Goal: Transaction & Acquisition: Subscribe to service/newsletter

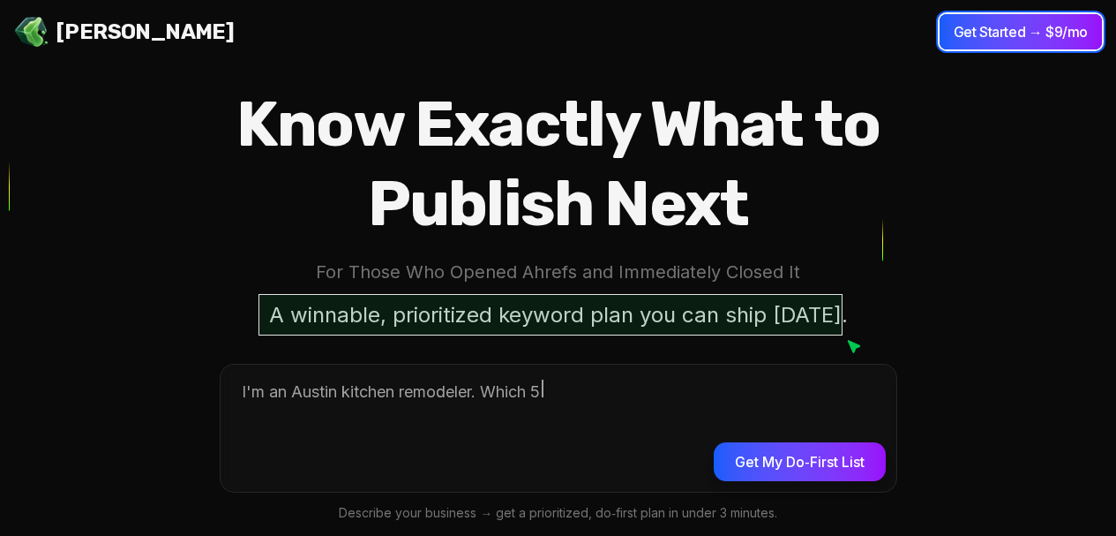
click at [988, 40] on button "Get Started → $9/mo" at bounding box center [1021, 31] width 162 height 35
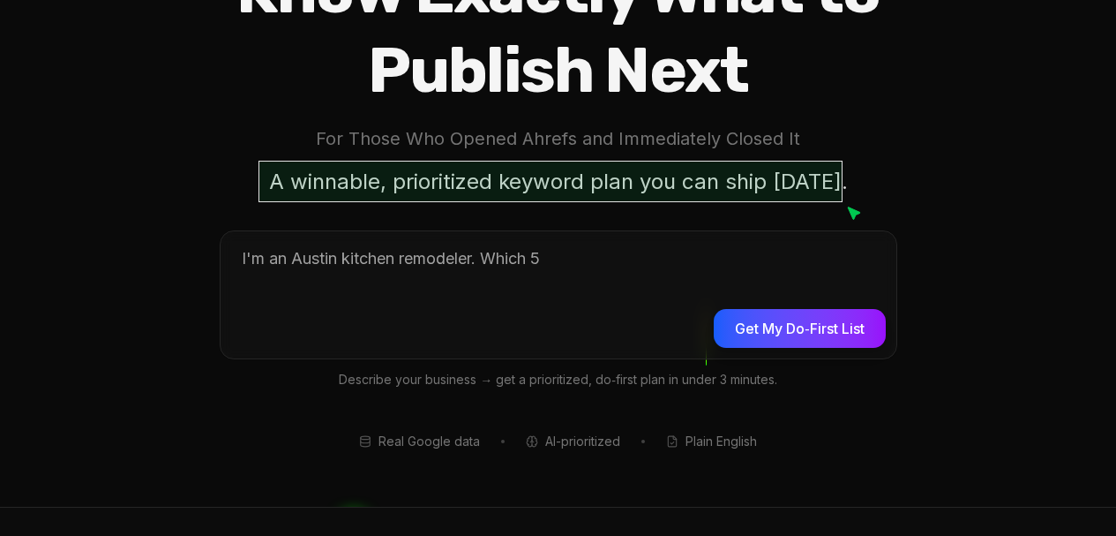
scroll to position [176, 0]
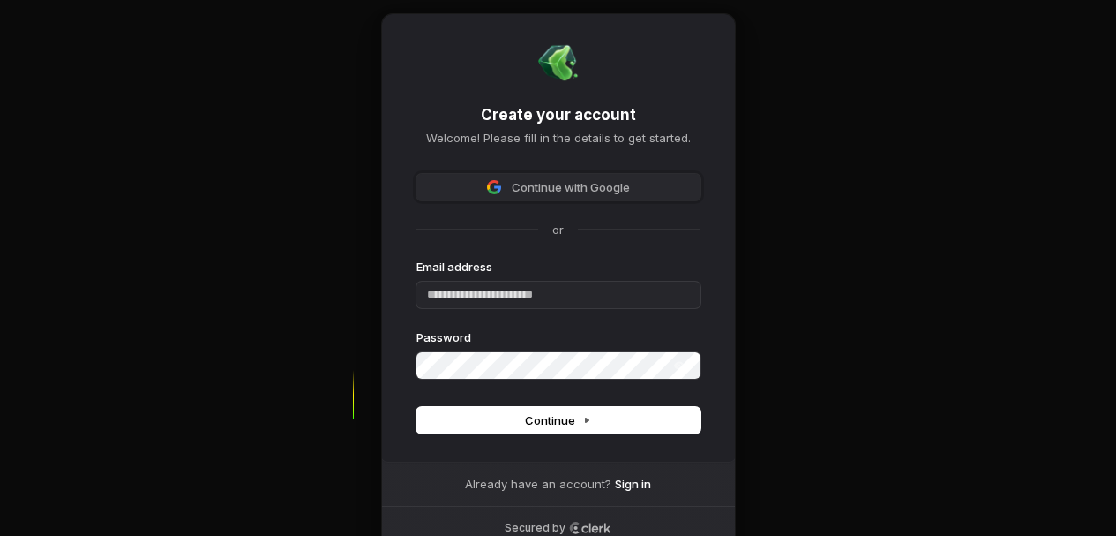
click at [496, 176] on button "Continue with Google" at bounding box center [558, 187] width 284 height 26
